Goal: Task Accomplishment & Management: Manage account settings

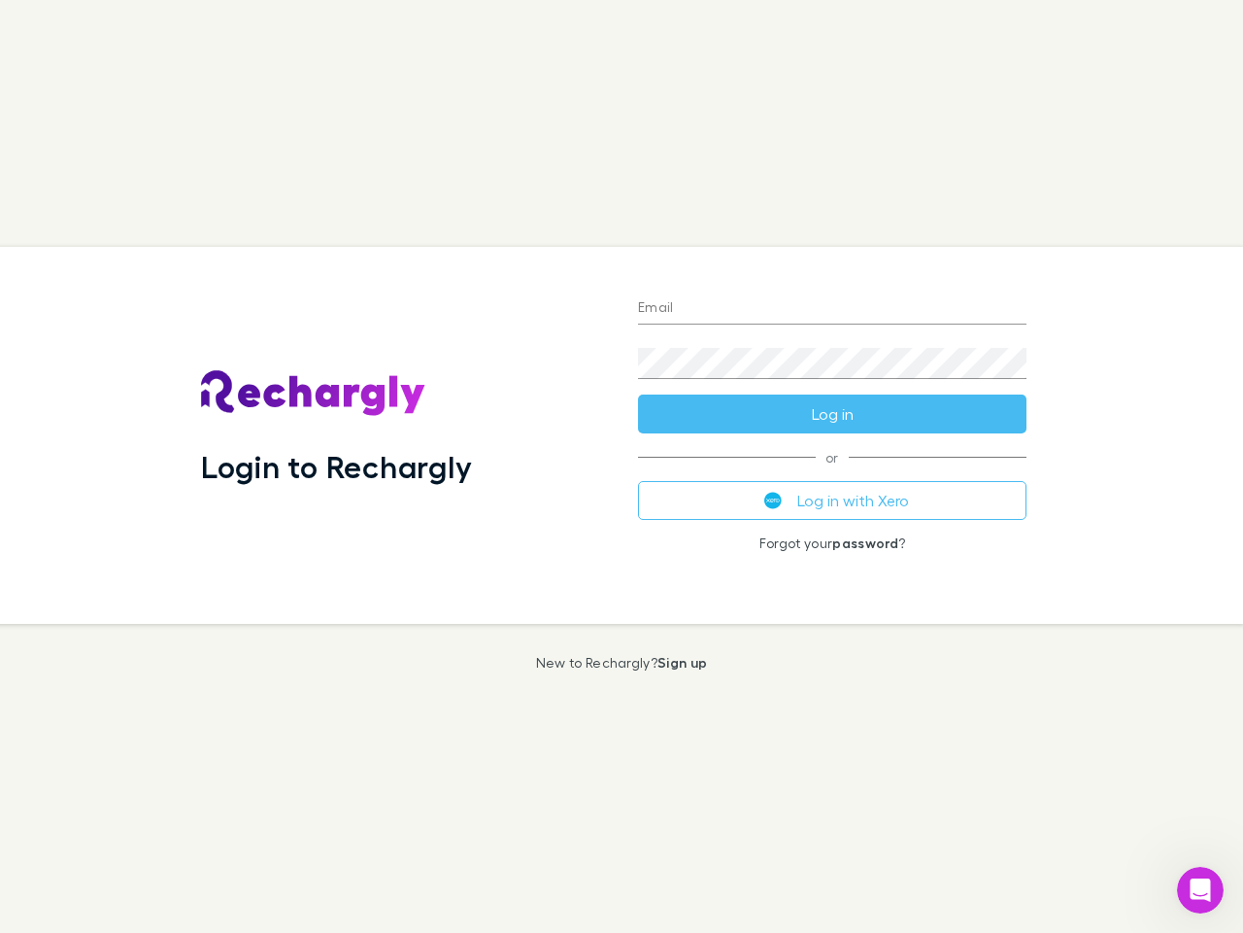
click at [622, 466] on div "Login to Rechargly" at bounding box center [404, 435] width 437 height 377
click at [832, 309] on input "Email" at bounding box center [832, 308] width 389 height 31
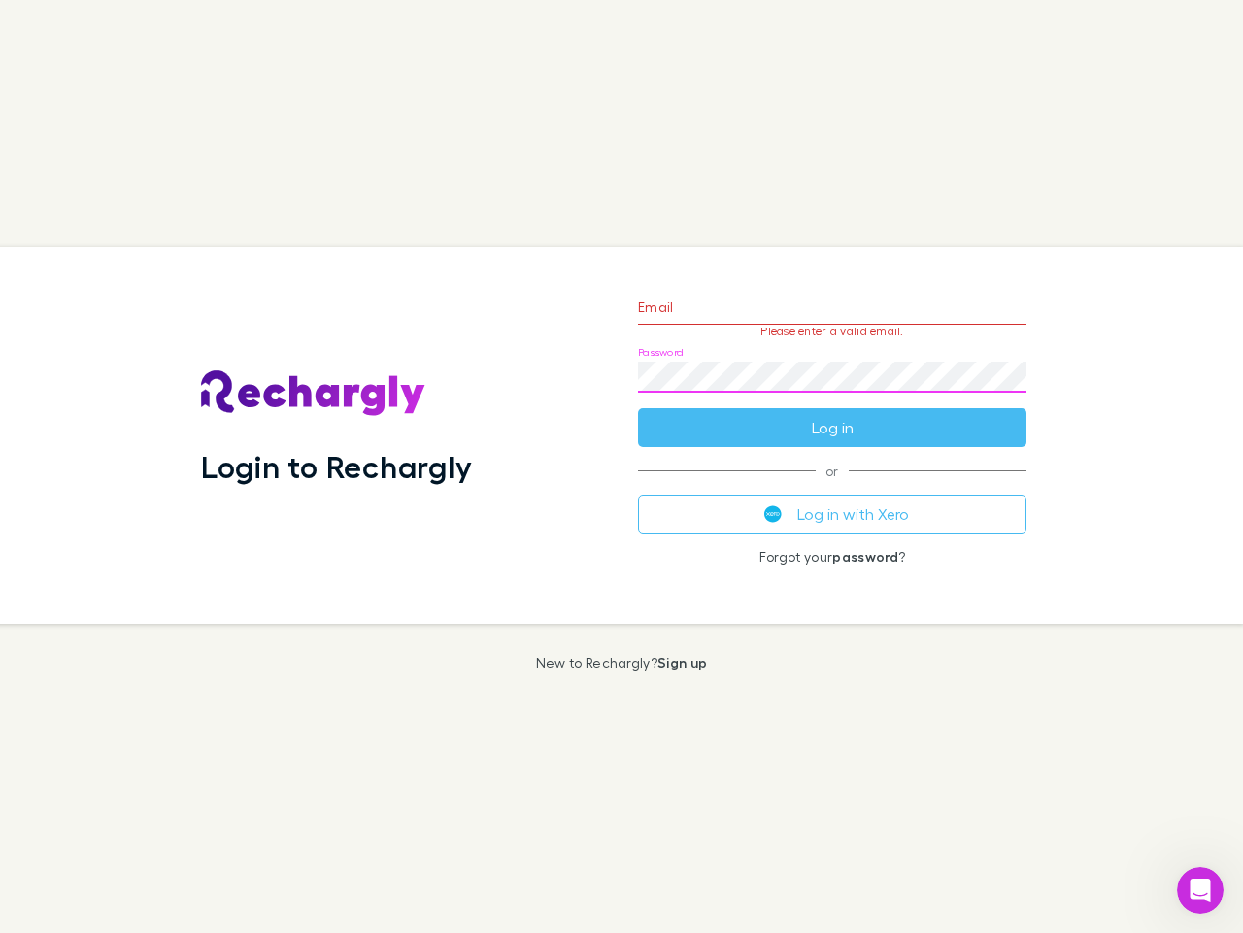
click at [832, 414] on form "Email Please enter a valid email. Password Log in" at bounding box center [832, 362] width 389 height 169
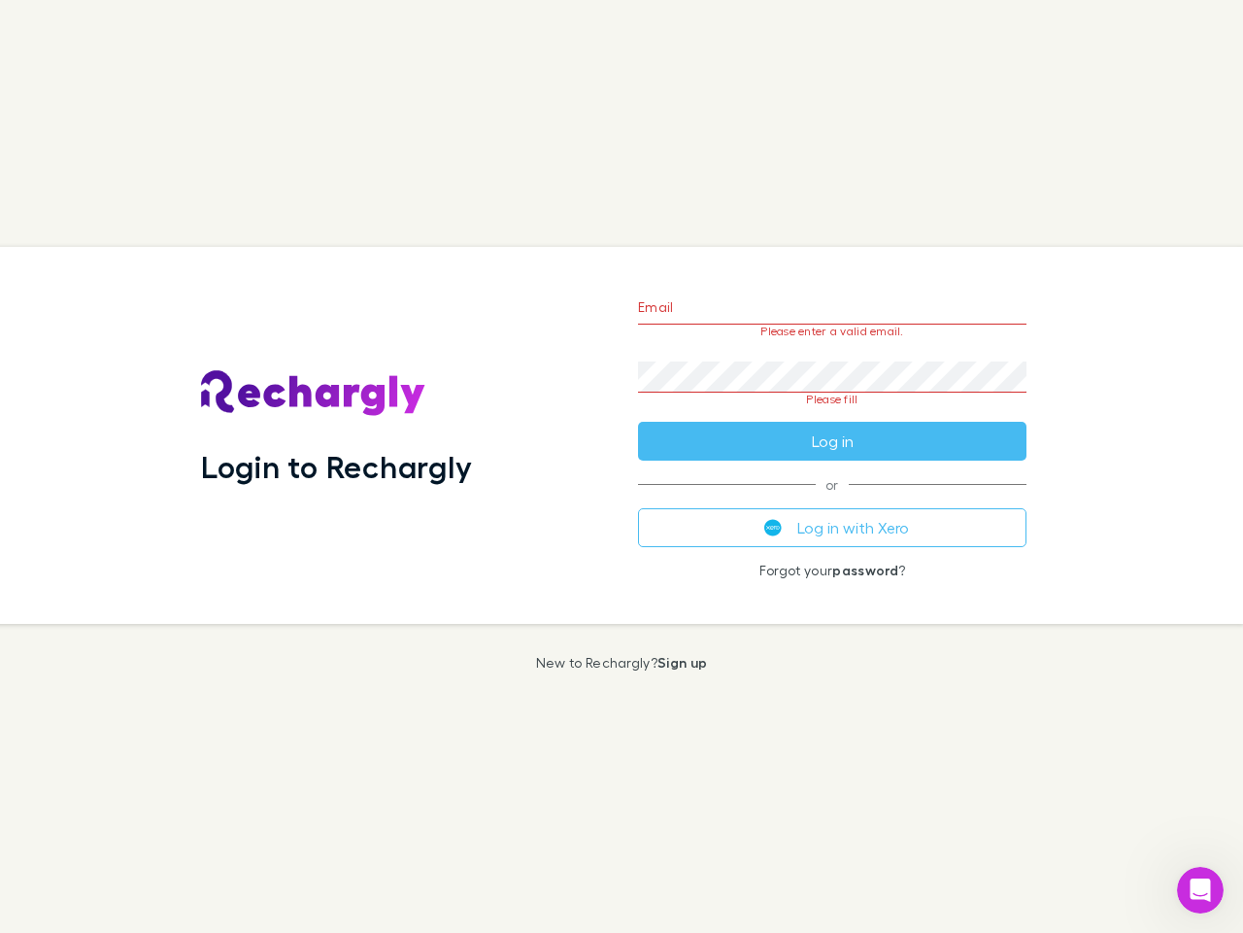
click at [832, 500] on div "Email Please enter a valid email. Password Please fill Log in or Log in with Xe…" at bounding box center [833, 435] width 420 height 377
click at [1201, 890] on icon "Open Intercom Messenger" at bounding box center [1201, 890] width 32 height 32
